Goal: Register for event/course

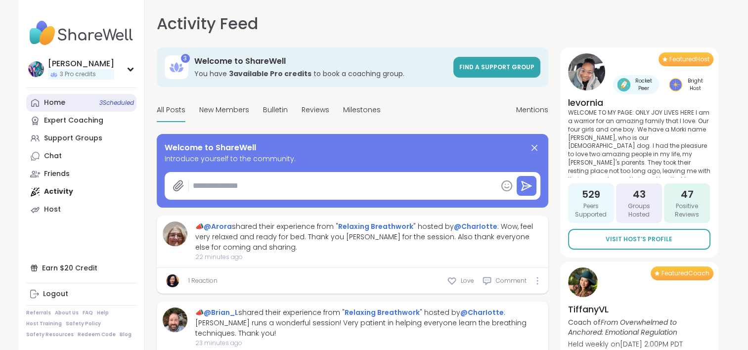
click at [89, 107] on link "Home 3 Scheduled" at bounding box center [81, 103] width 110 height 18
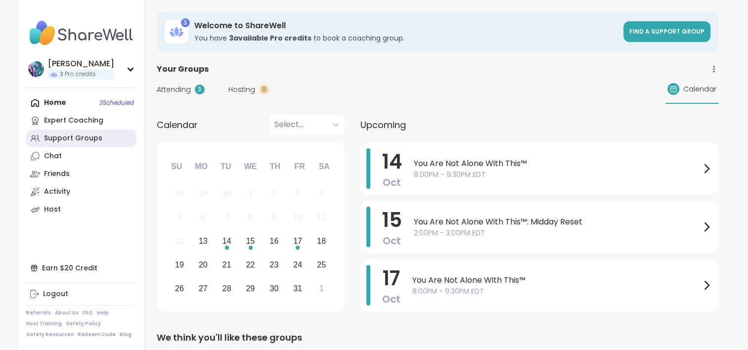
click at [95, 139] on div "Support Groups" at bounding box center [73, 138] width 58 height 10
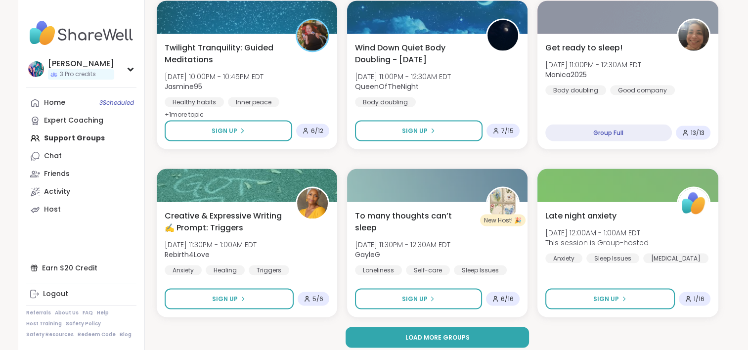
scroll to position [1866, 0]
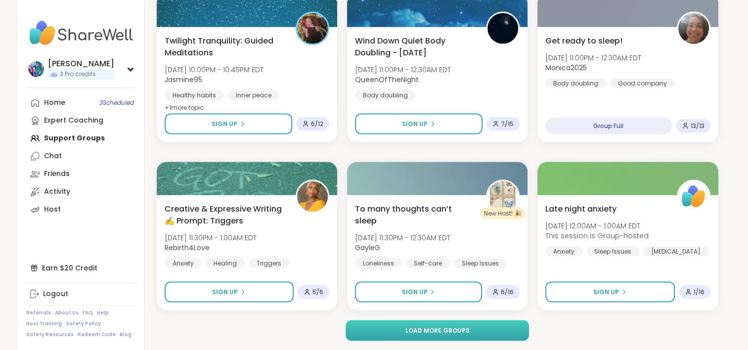
click at [388, 329] on button "Load more groups" at bounding box center [437, 330] width 183 height 21
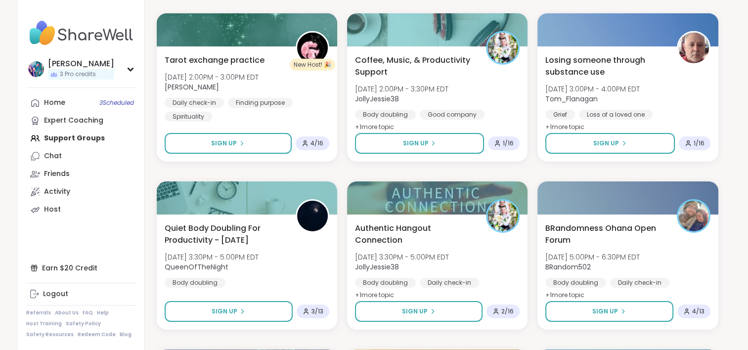
scroll to position [3201, 0]
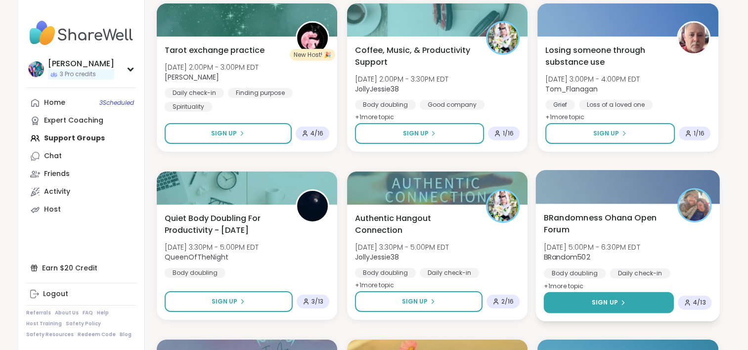
click at [570, 299] on button "Sign Up" at bounding box center [609, 302] width 131 height 21
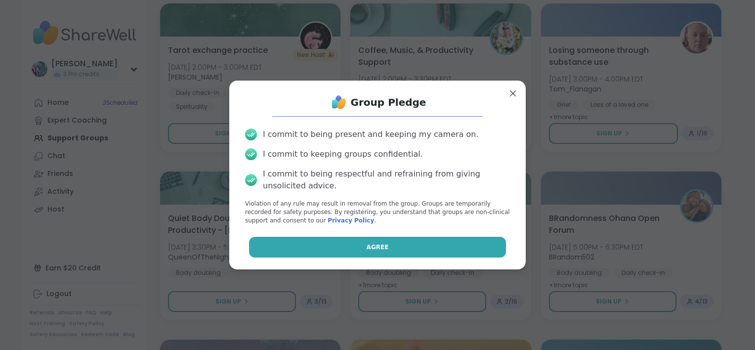
click at [437, 249] on button "Agree" at bounding box center [378, 247] width 258 height 21
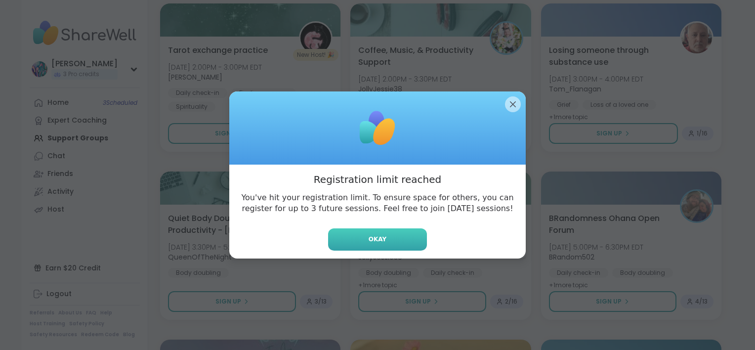
click at [391, 244] on button "Okay" at bounding box center [377, 239] width 99 height 22
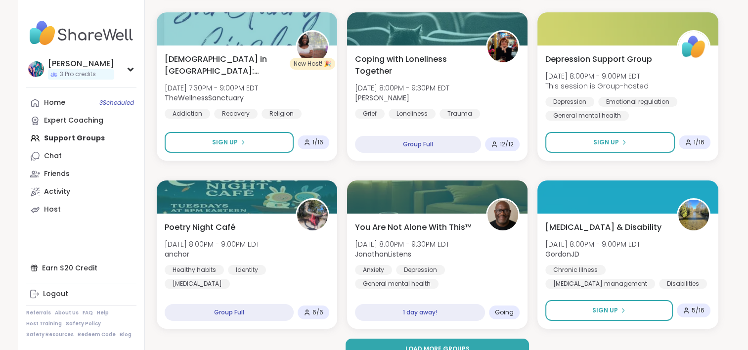
scroll to position [3883, 0]
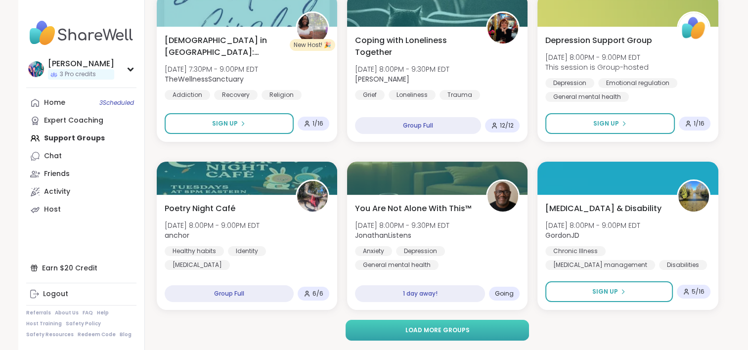
click at [439, 328] on span "Load more groups" at bounding box center [437, 330] width 64 height 9
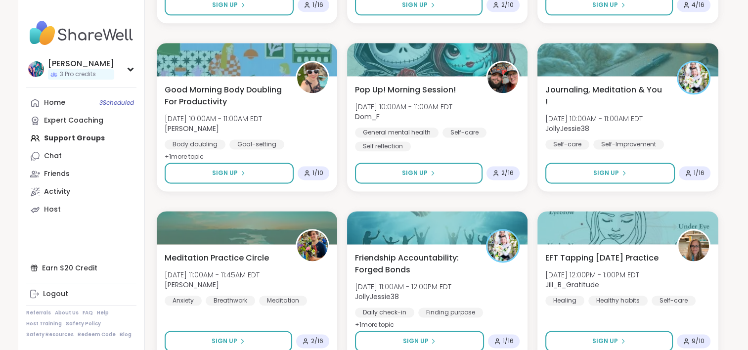
scroll to position [5020, 0]
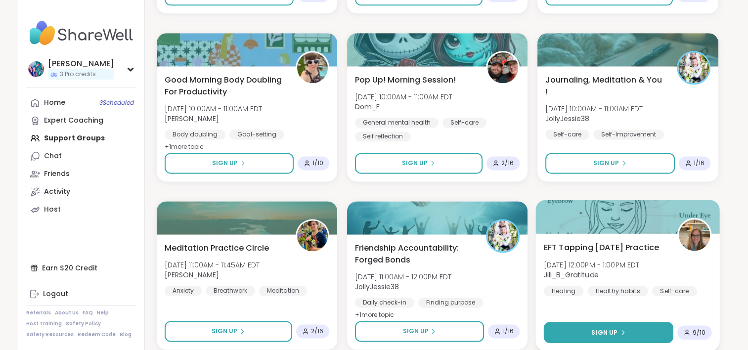
click at [580, 328] on button "Sign Up" at bounding box center [609, 332] width 130 height 21
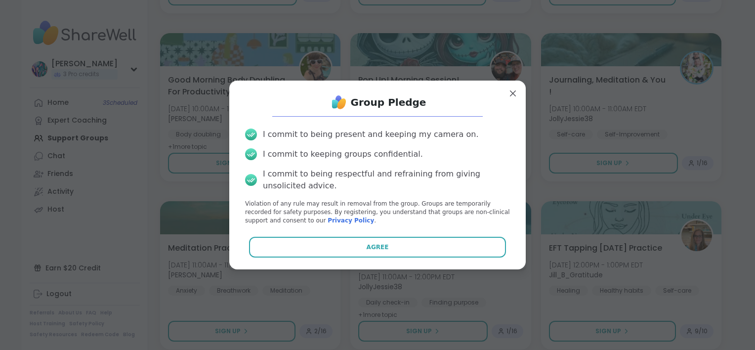
click at [436, 238] on button "Agree" at bounding box center [378, 247] width 258 height 21
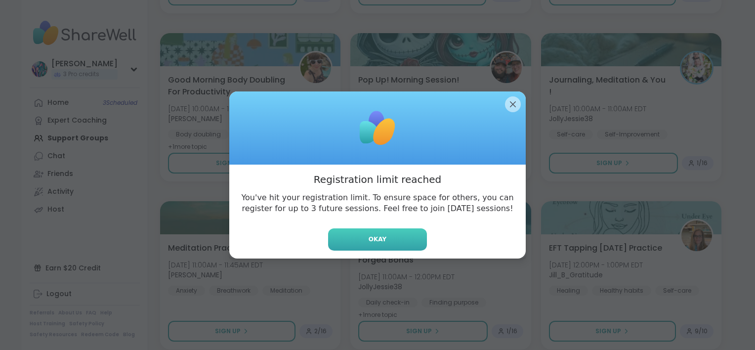
click at [401, 241] on button "Okay" at bounding box center [377, 239] width 99 height 22
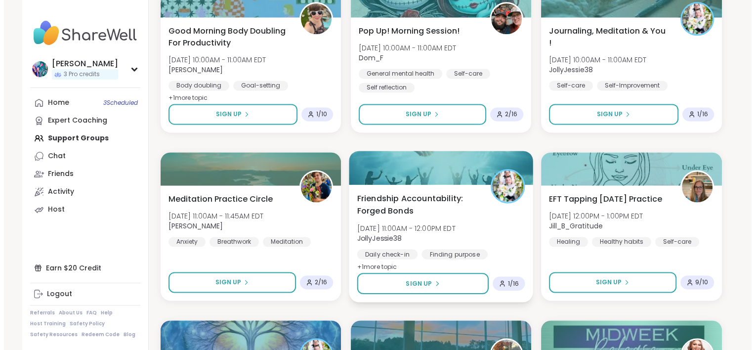
scroll to position [5070, 0]
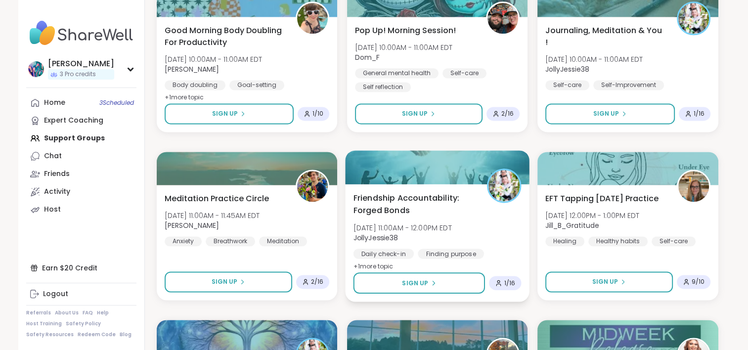
drag, startPoint x: 403, startPoint y: 190, endPoint x: 391, endPoint y: 206, distance: 20.1
click at [391, 206] on span "Friendship Accountability: Forged Bonds" at bounding box center [414, 204] width 123 height 24
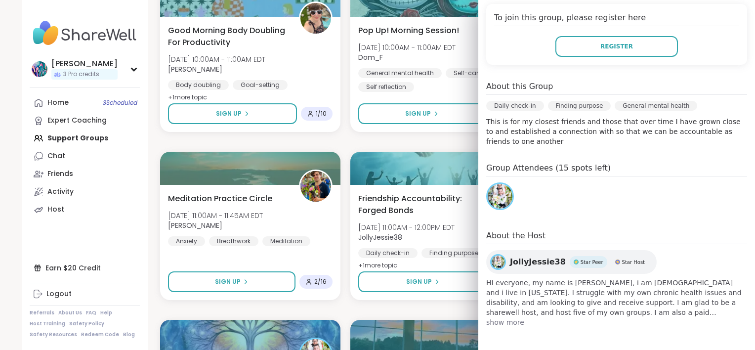
scroll to position [223, 0]
click at [502, 321] on span "show more" at bounding box center [616, 322] width 261 height 10
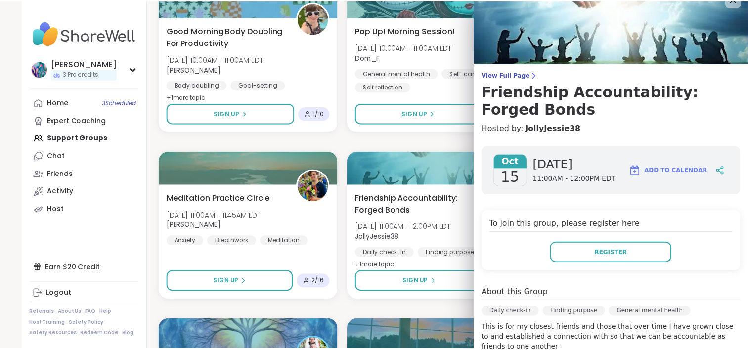
scroll to position [0, 0]
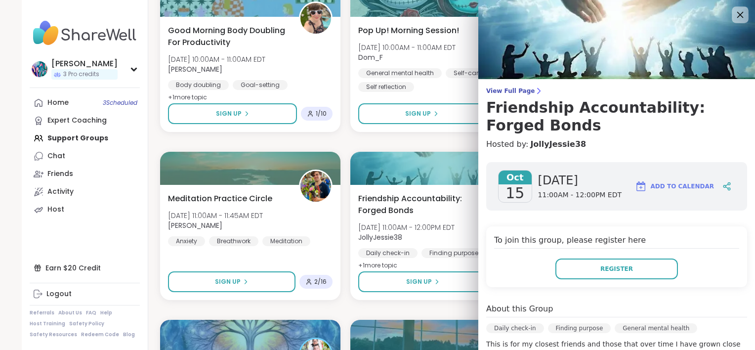
click at [734, 17] on icon at bounding box center [740, 14] width 12 height 12
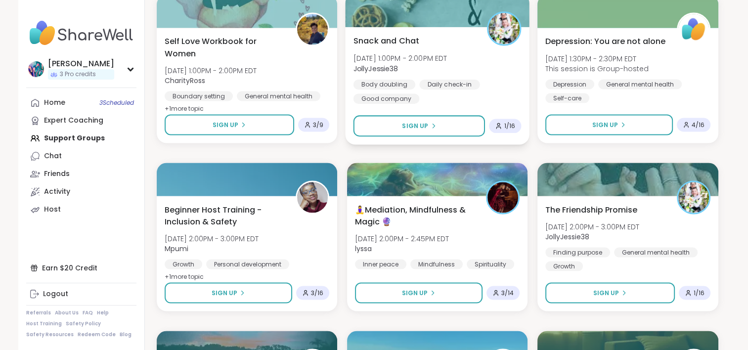
scroll to position [5564, 0]
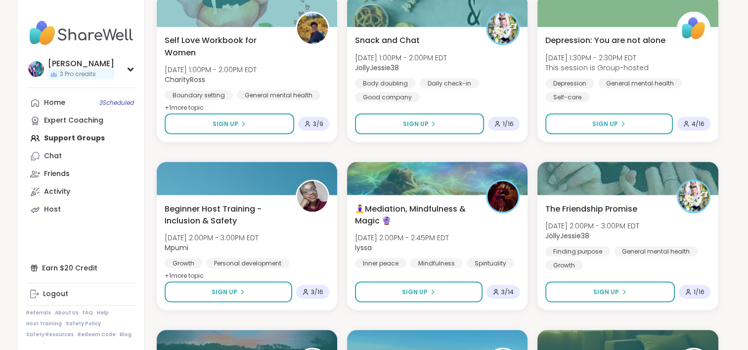
click at [95, 30] on img at bounding box center [81, 33] width 110 height 35
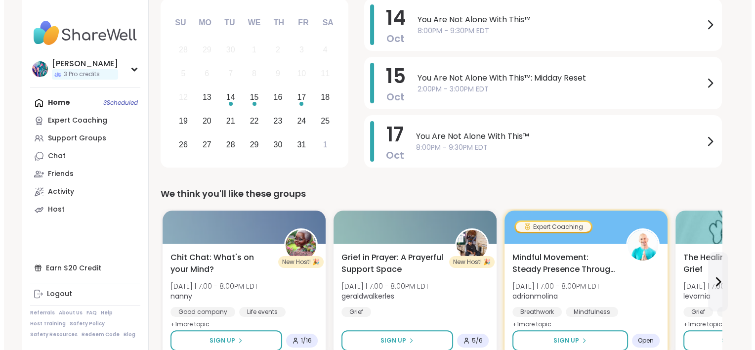
scroll to position [148, 0]
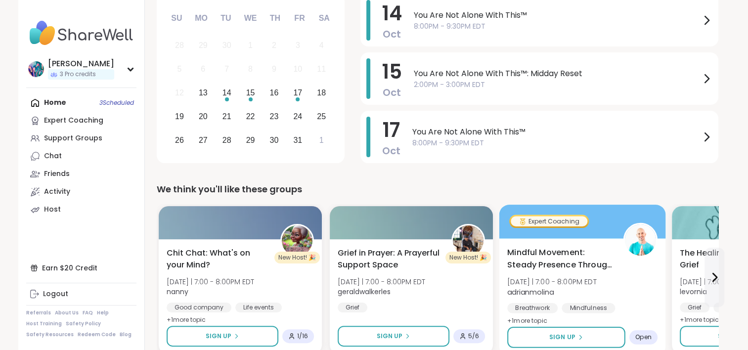
click at [544, 260] on span "Mindful Movement: Steady Presence Through Yoga" at bounding box center [559, 259] width 105 height 24
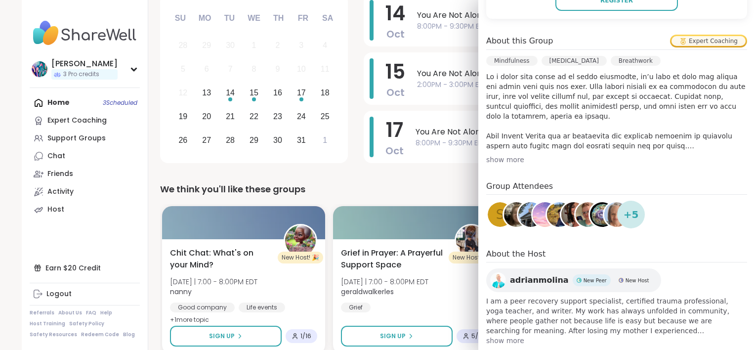
scroll to position [287, 0]
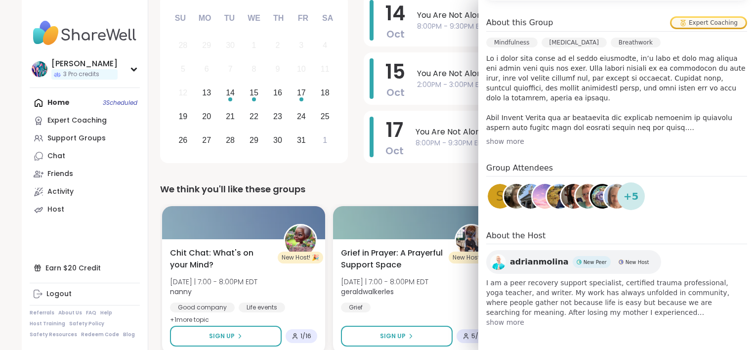
click at [487, 323] on span "show more" at bounding box center [616, 322] width 261 height 10
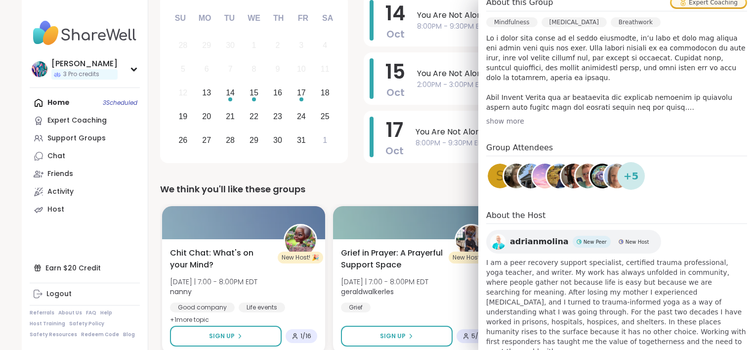
scroll to position [326, 0]
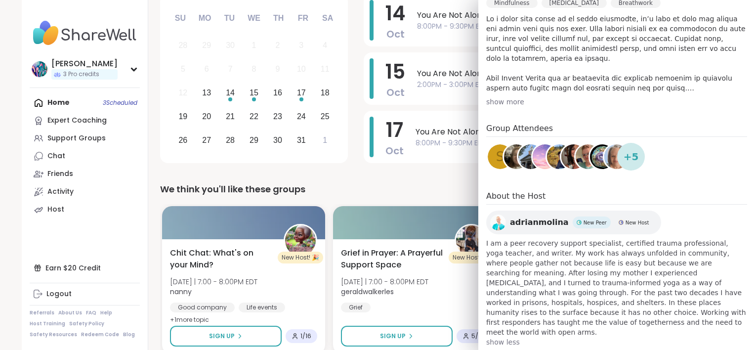
click at [520, 225] on span "adrianmolina" at bounding box center [539, 223] width 59 height 12
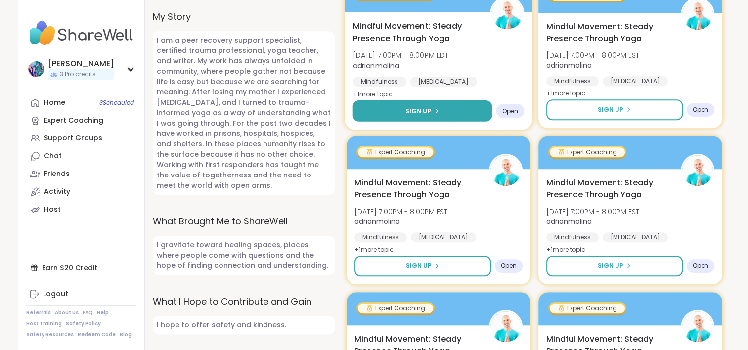
scroll to position [544, 0]
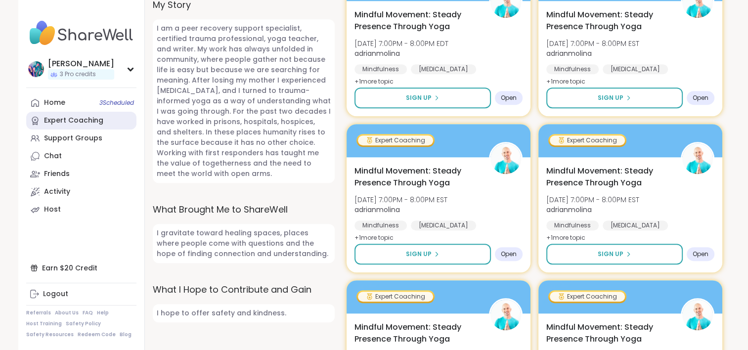
click at [104, 125] on link "Expert Coaching" at bounding box center [81, 121] width 110 height 18
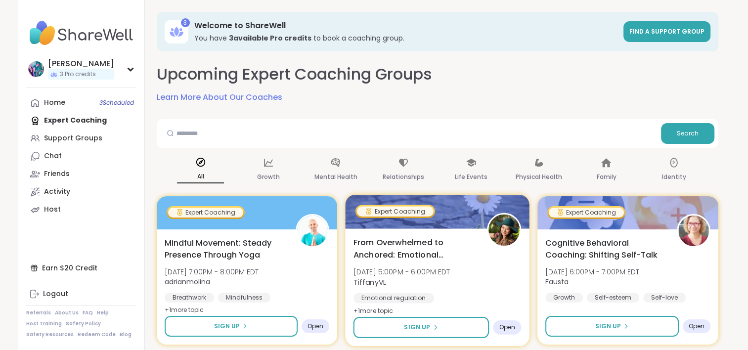
click at [415, 244] on span "From Overwhelmed to Anchored: Emotional Regulation" at bounding box center [414, 248] width 123 height 24
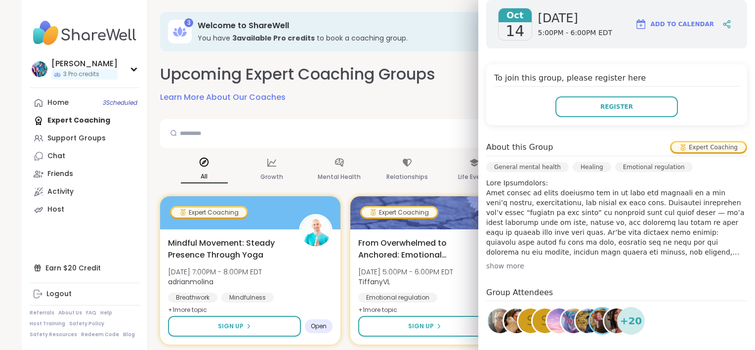
scroll to position [198, 0]
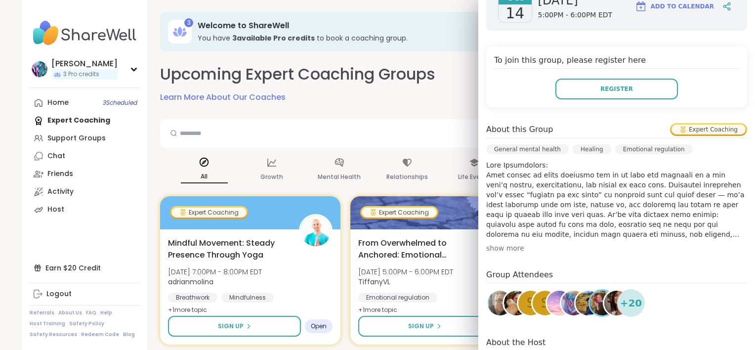
click at [509, 243] on div "show more" at bounding box center [616, 248] width 261 height 10
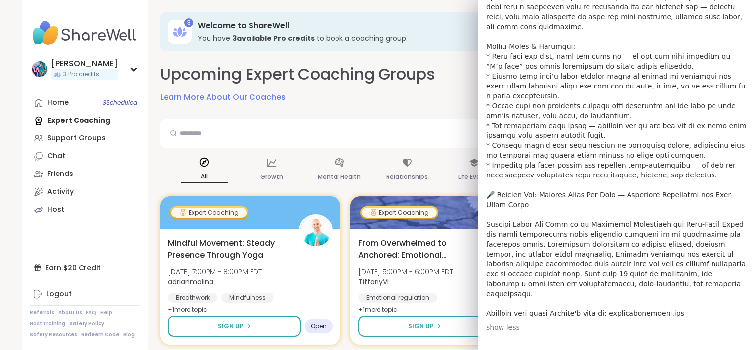
scroll to position [494, 0]
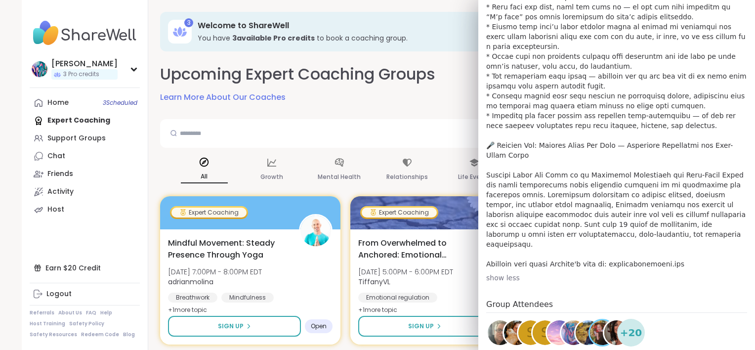
click at [160, 170] on div "All Growth Mental Health Relationships Life Events Physical Health Family Ident…" at bounding box center [441, 170] width 562 height 37
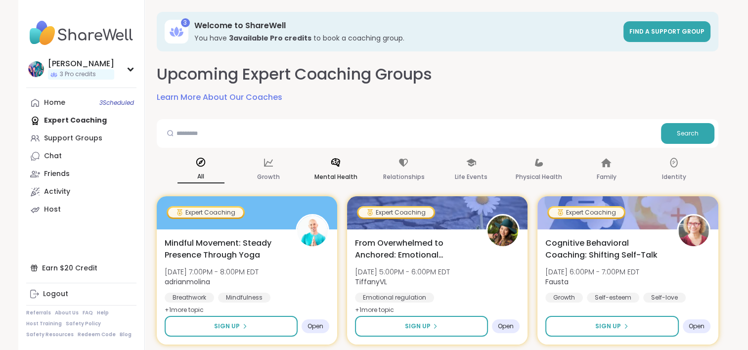
click at [326, 171] on p "Mental Health" at bounding box center [335, 177] width 43 height 12
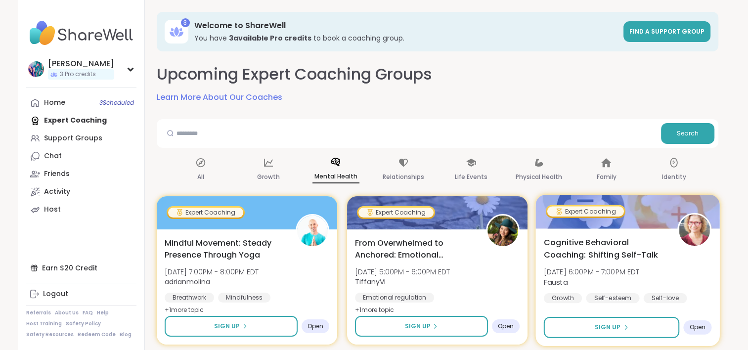
click at [561, 251] on span "Cognitive Behavioral Coaching: Shifting Self-Talk" at bounding box center [605, 248] width 123 height 24
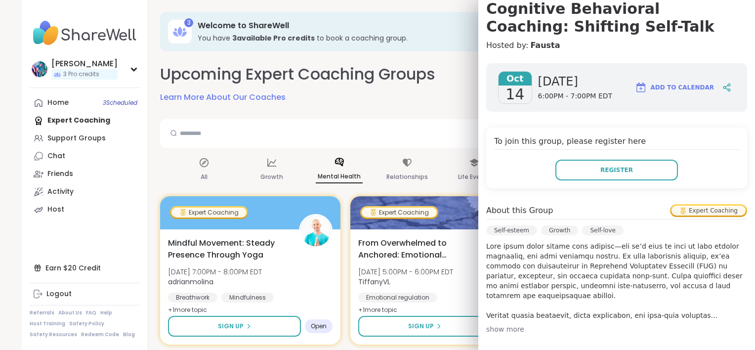
scroll to position [148, 0]
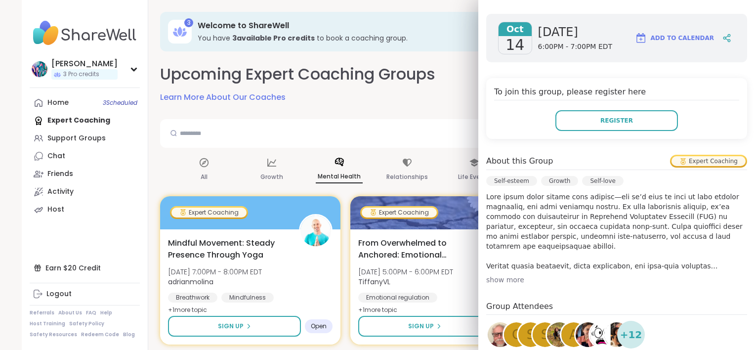
click at [502, 276] on div "show more" at bounding box center [616, 280] width 261 height 10
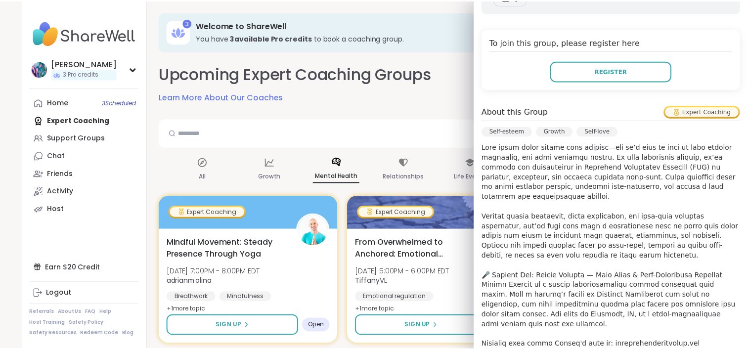
scroll to position [247, 0]
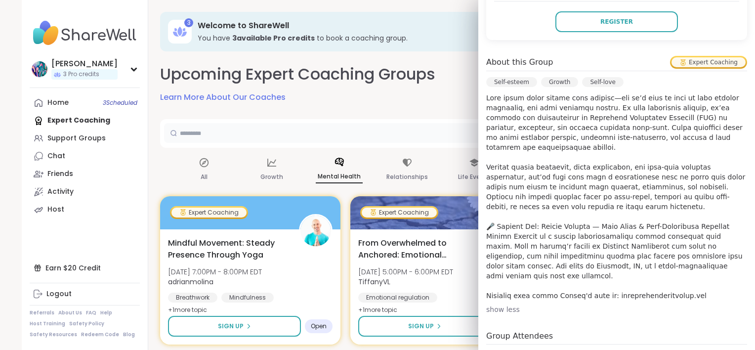
click at [320, 137] on input "text" at bounding box center [412, 133] width 496 height 20
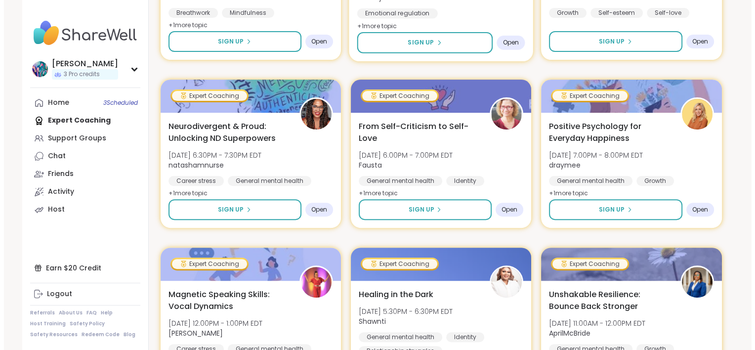
scroll to position [297, 0]
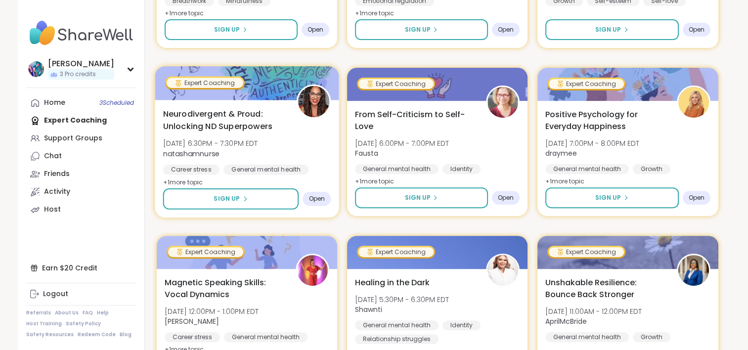
click at [317, 138] on div "Neurodivergent & Proud: Unlocking ND Superpowers [DATE] 6:30PM - 7:30PM EDT nat…" at bounding box center [247, 148] width 168 height 81
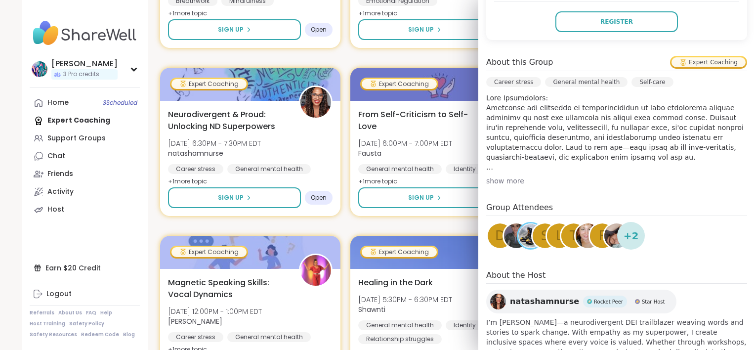
scroll to position [287, 0]
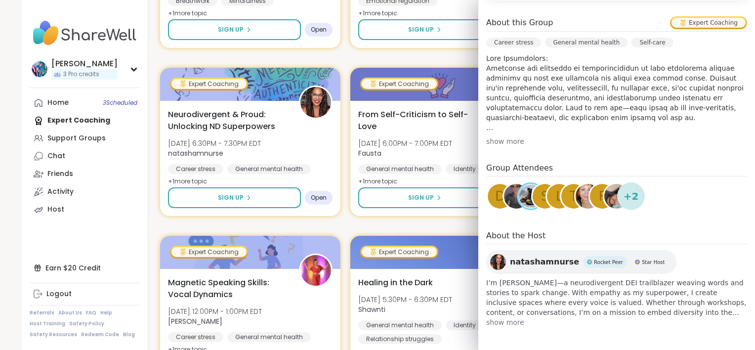
click at [502, 324] on span "show more" at bounding box center [616, 322] width 261 height 10
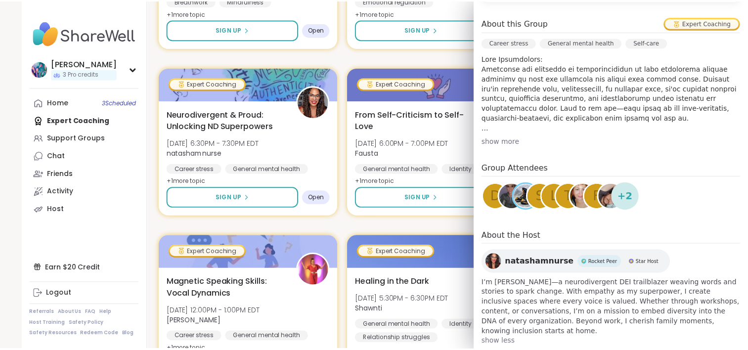
scroll to position [297, 0]
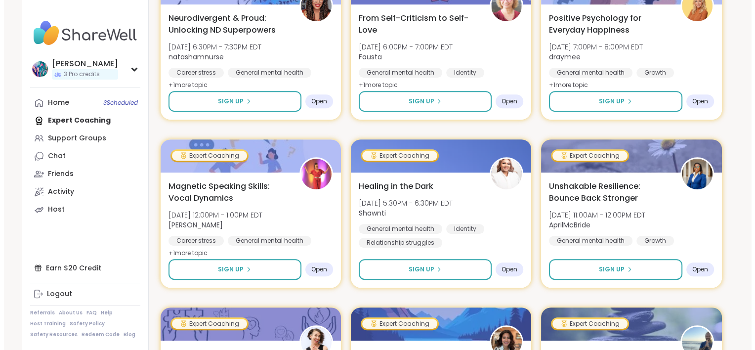
scroll to position [396, 0]
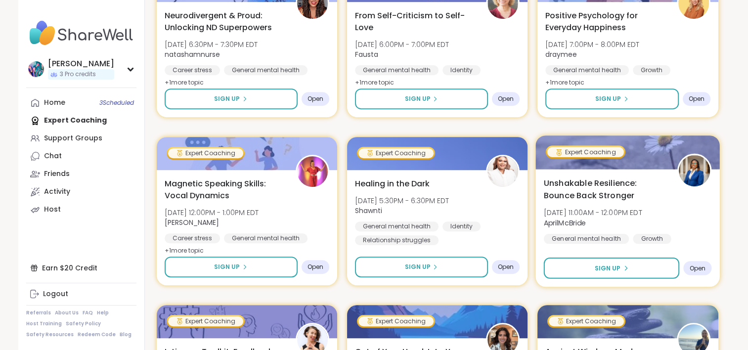
click at [687, 210] on div "Unshakable Resilience: Bounce Back Stronger [DATE] 11:00AM - 12:00PM EDT AprilM…" at bounding box center [628, 210] width 168 height 67
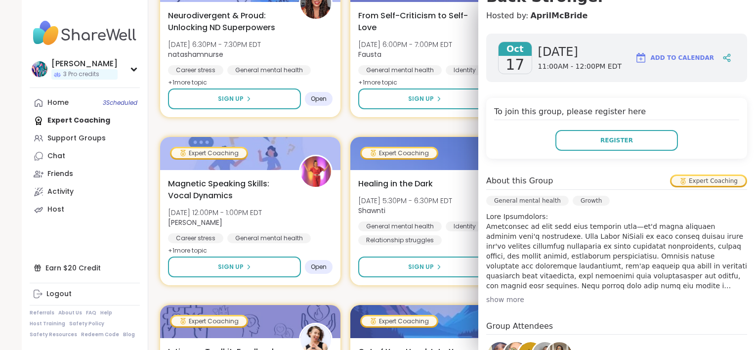
scroll to position [148, 0]
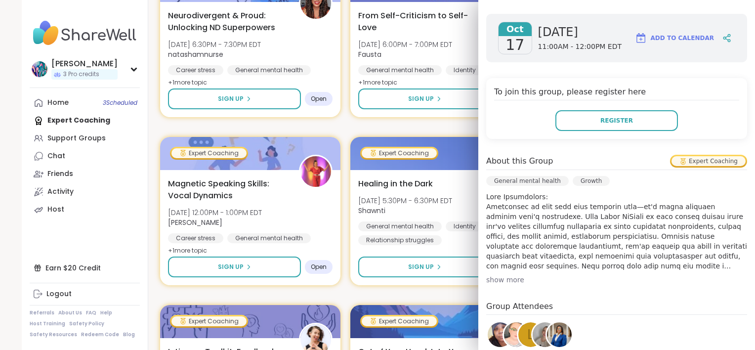
click at [506, 277] on div "show more" at bounding box center [616, 280] width 261 height 10
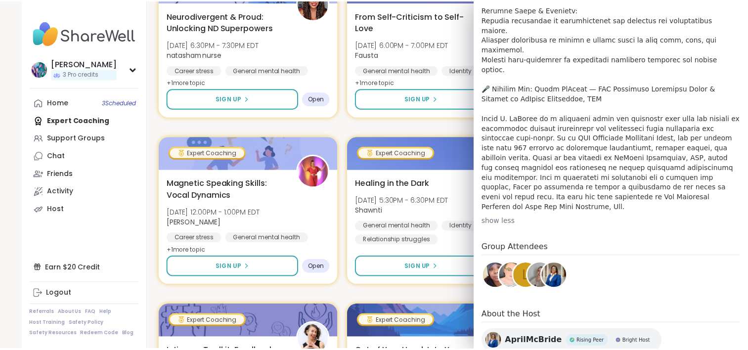
scroll to position [485, 0]
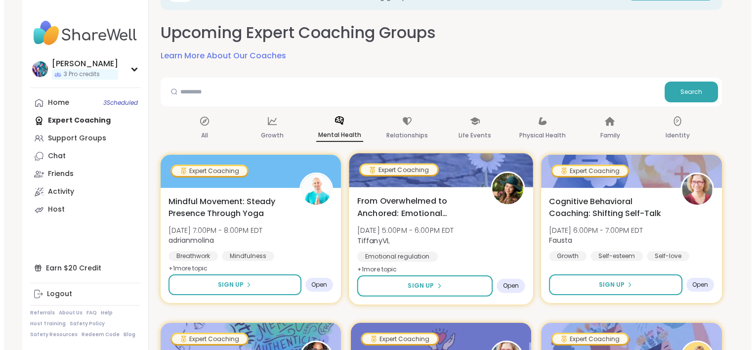
scroll to position [0, 0]
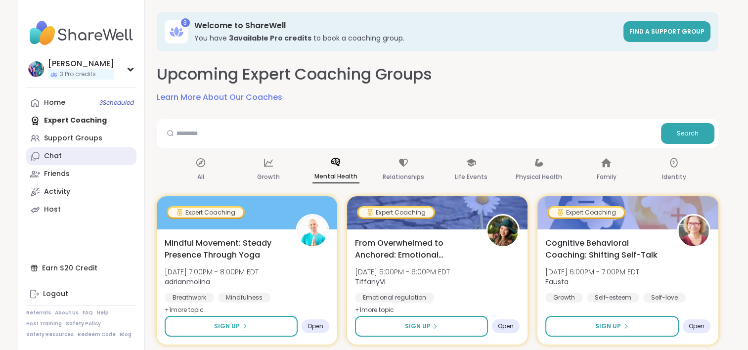
click at [91, 162] on link "Chat" at bounding box center [81, 156] width 110 height 18
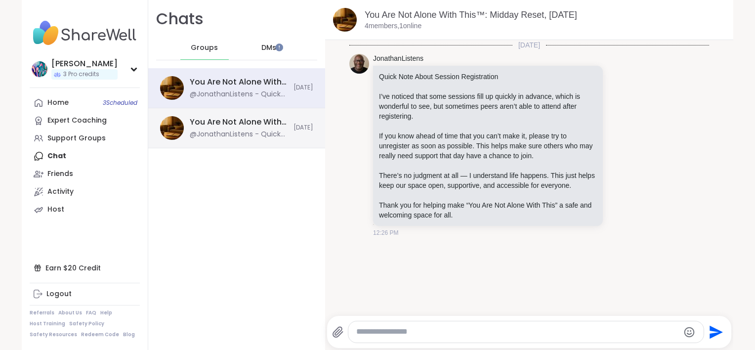
click at [226, 127] on div "You Are Not Alone With This™, [DATE]" at bounding box center [239, 122] width 98 height 11
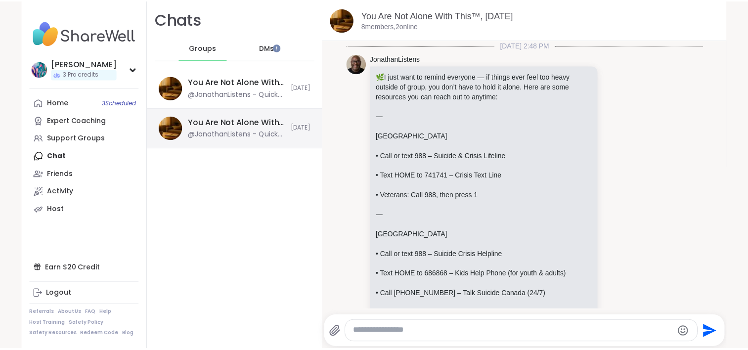
scroll to position [891, 0]
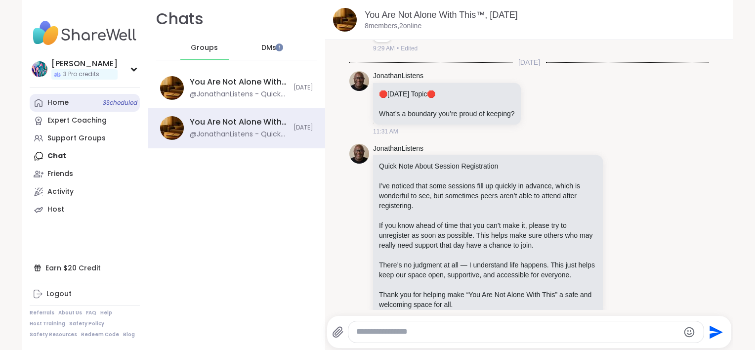
click at [69, 103] on link "Home 3 Scheduled" at bounding box center [85, 103] width 110 height 18
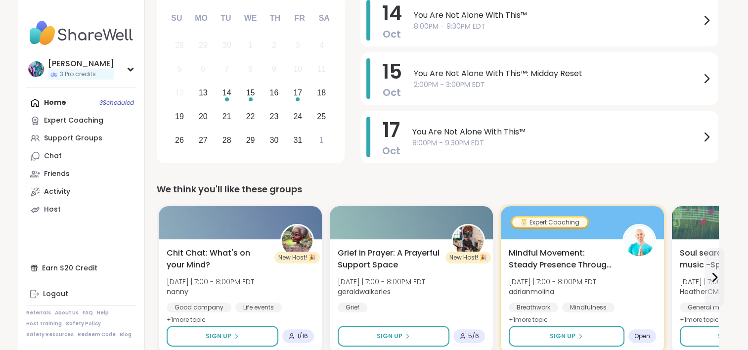
scroll to position [198, 0]
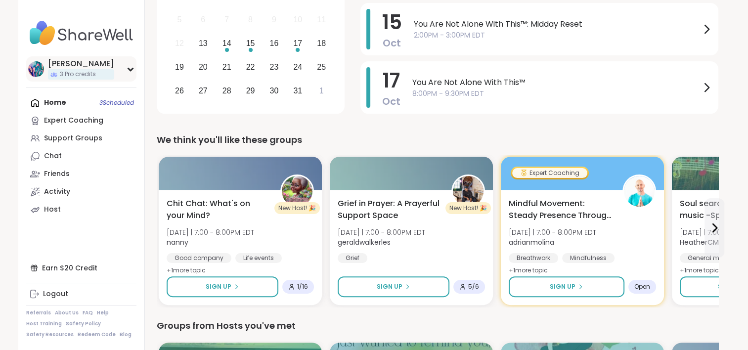
click at [84, 73] on span "3 Pro credits" at bounding box center [78, 74] width 36 height 8
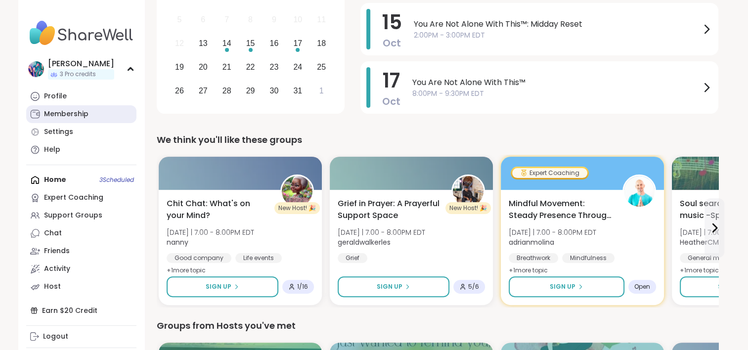
click at [81, 109] on div "Membership" at bounding box center [66, 114] width 44 height 10
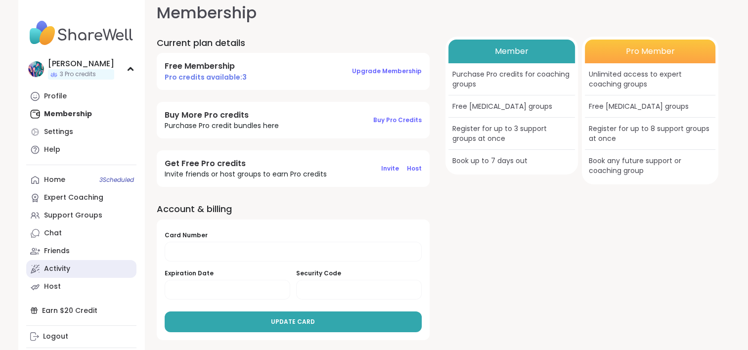
scroll to position [42, 0]
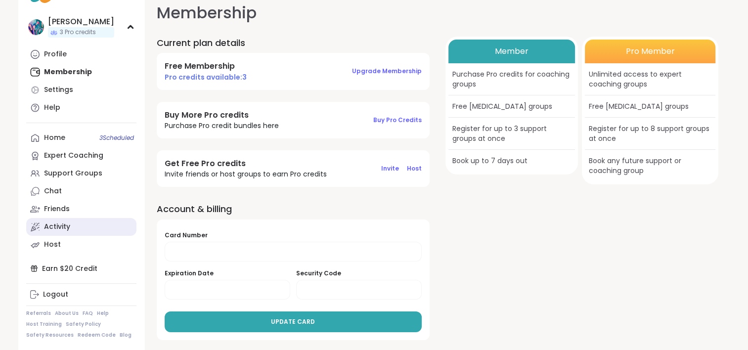
click at [89, 226] on link "Activity" at bounding box center [81, 227] width 110 height 18
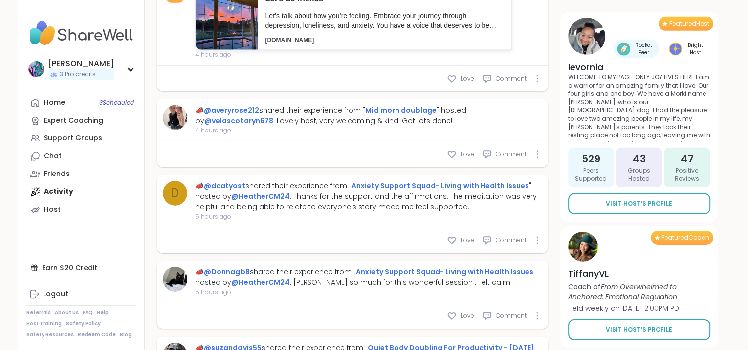
scroll to position [3076, 0]
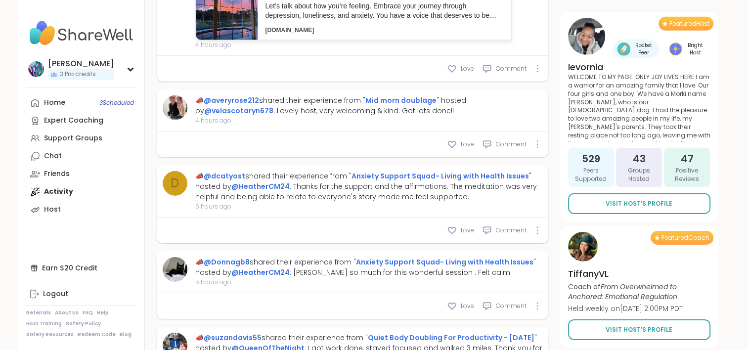
type textarea "*"
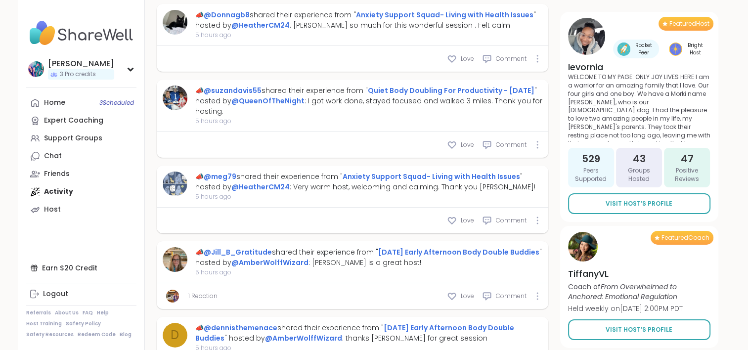
scroll to position [3422, 0]
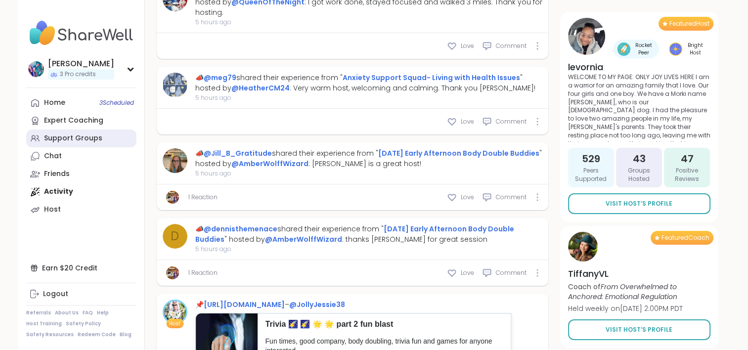
click at [88, 136] on div "Support Groups" at bounding box center [73, 138] width 58 height 10
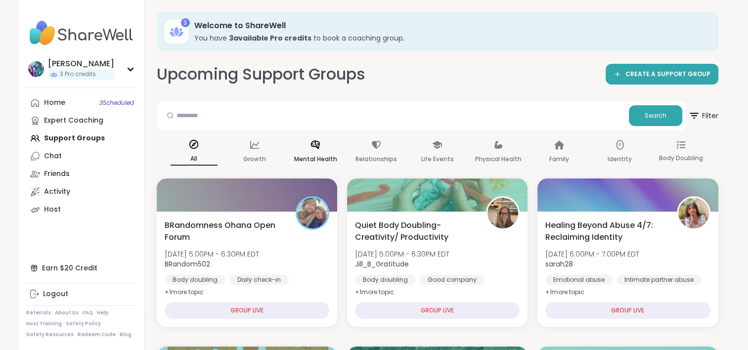
click at [312, 150] on div "Mental Health" at bounding box center [315, 152] width 47 height 37
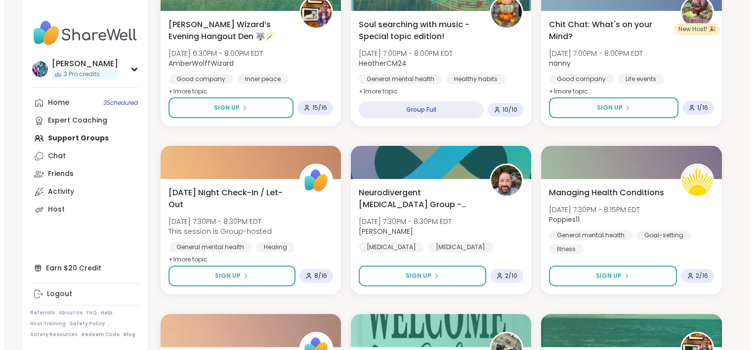
scroll to position [247, 0]
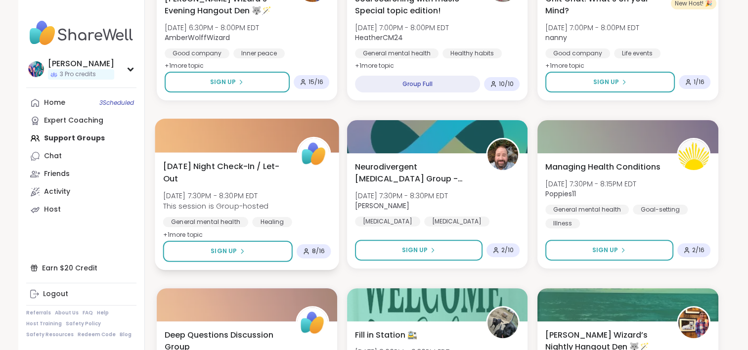
click at [315, 217] on div "General mental health Healing Life events" at bounding box center [247, 229] width 168 height 24
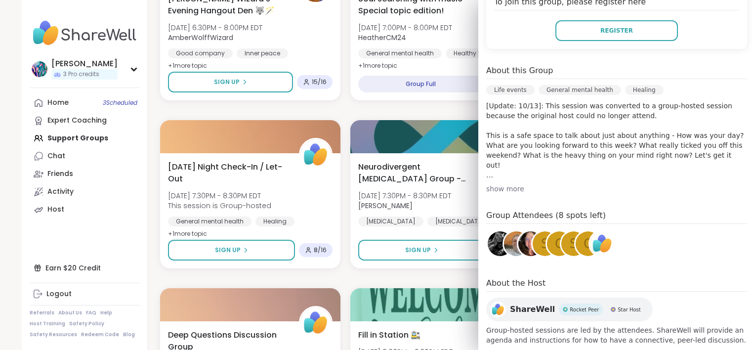
scroll to position [239, 0]
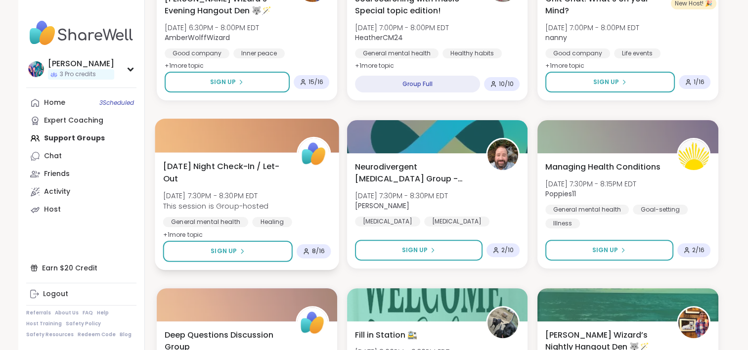
click at [312, 191] on div "[DATE] Night Check-In / Let-Out [DATE] 7:30PM - 8:30PM EDT This session is Grou…" at bounding box center [247, 200] width 168 height 81
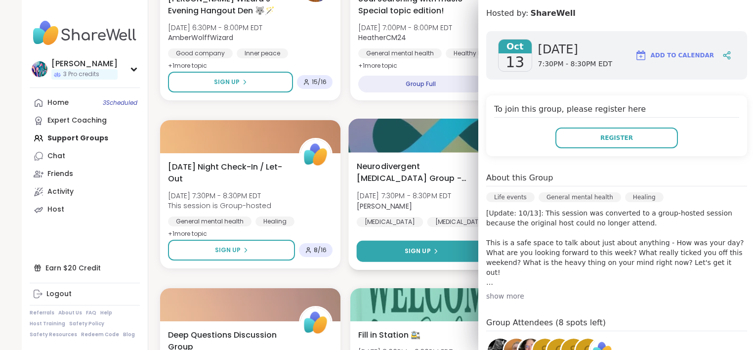
scroll to position [148, 0]
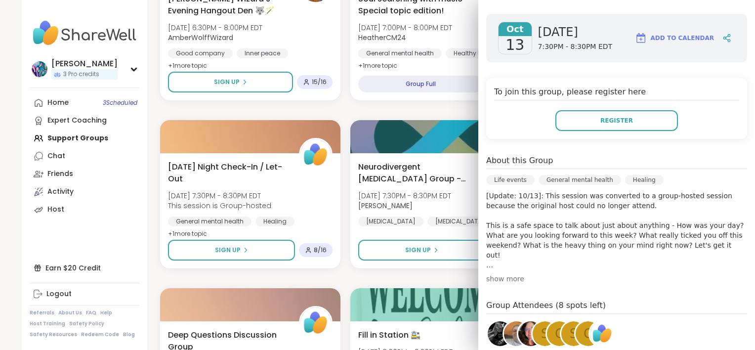
click at [479, 266] on div "[DATE] [DATE] 7:30PM - 8:30PM EDT Add to Calendar To join this group, please re…" at bounding box center [617, 224] width 277 height 437
click at [486, 274] on div "show more" at bounding box center [616, 279] width 261 height 10
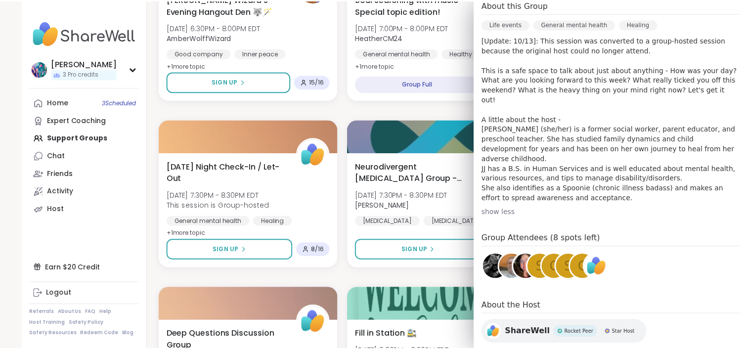
scroll to position [308, 0]
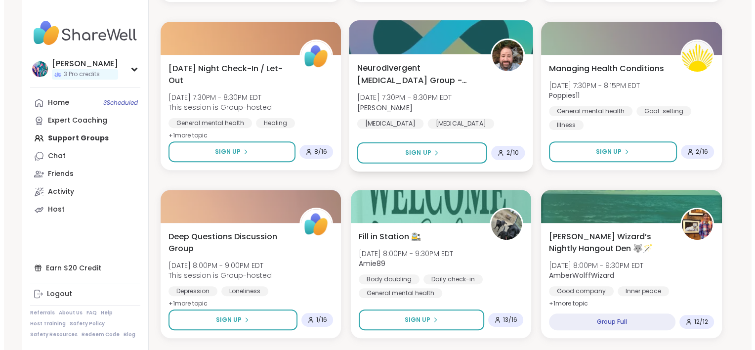
scroll to position [346, 0]
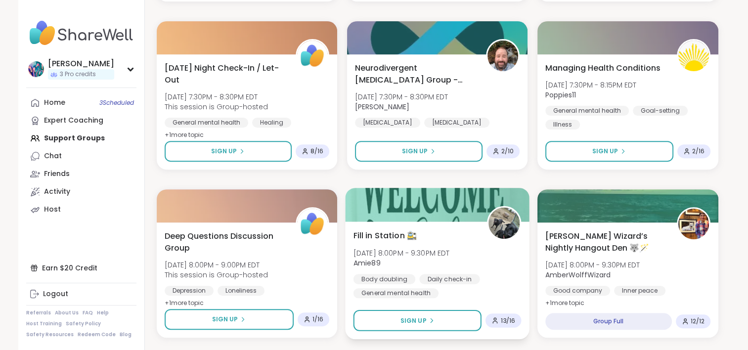
click at [443, 236] on div "Fill in Station 🚉 [DATE] 8:00PM - 9:30PM EDT Amie89 Body doubling Daily check-i…" at bounding box center [437, 263] width 168 height 69
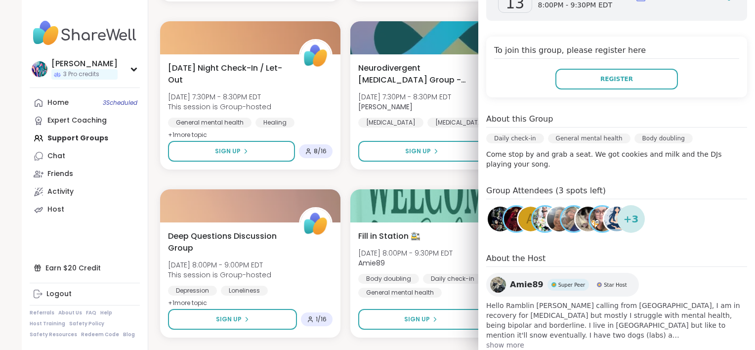
scroll to position [195, 0]
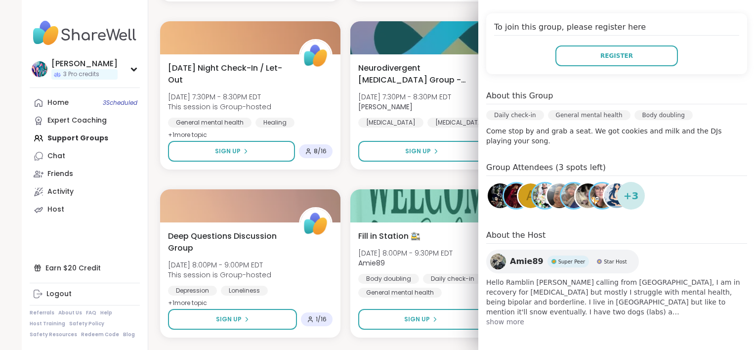
click at [491, 322] on span "show more" at bounding box center [616, 322] width 261 height 10
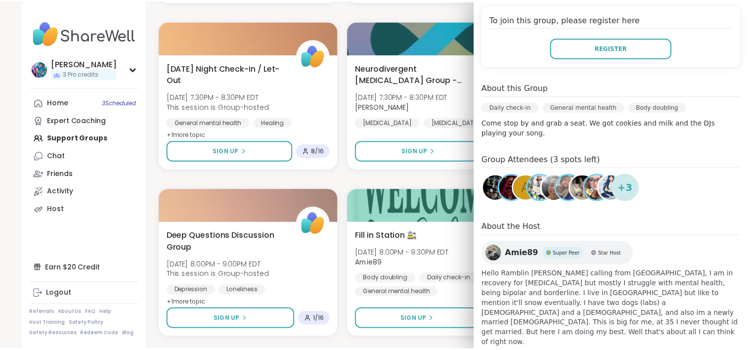
scroll to position [205, 0]
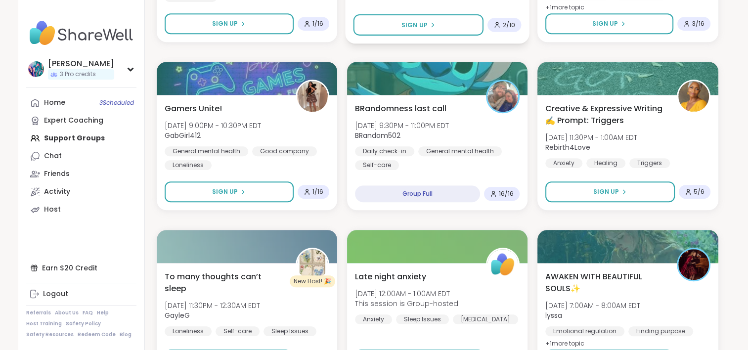
scroll to position [890, 0]
